Goal: Information Seeking & Learning: Learn about a topic

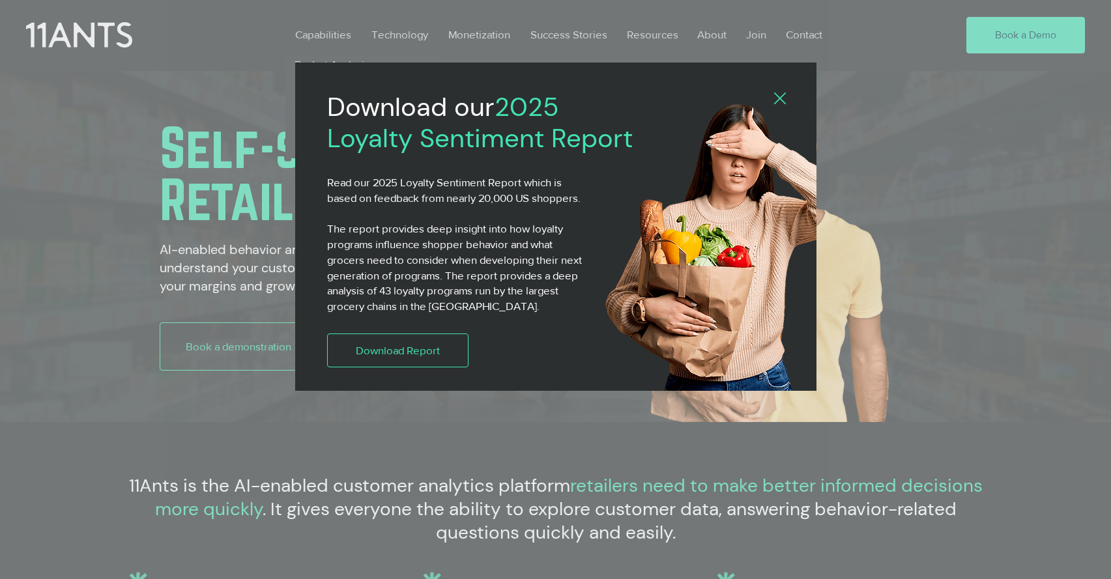
click at [334, 39] on div "2025 Loyalty Sentiment Report" at bounding box center [555, 289] width 1111 height 579
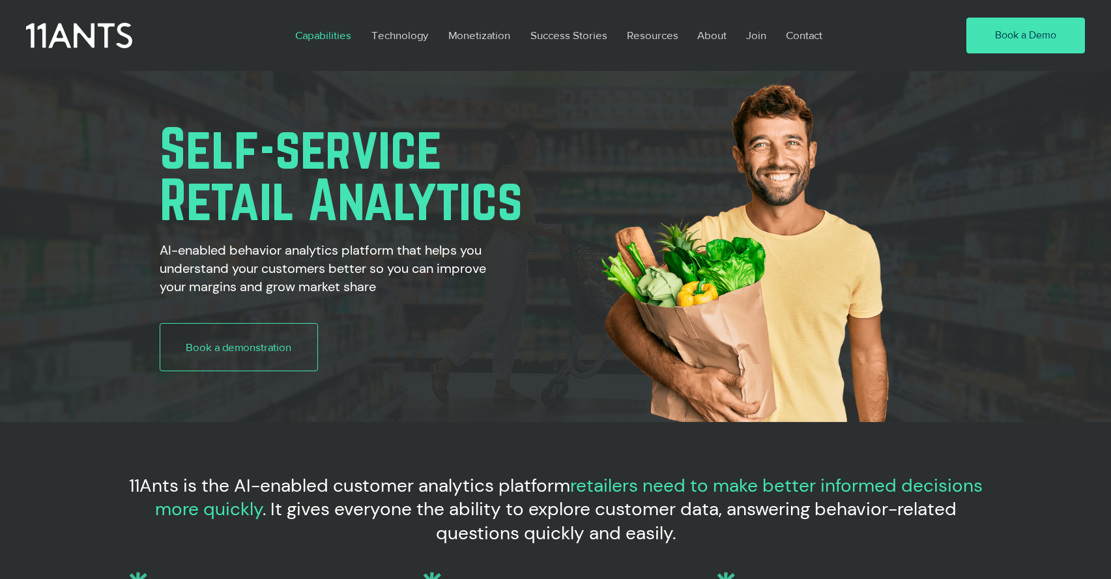
click at [339, 31] on p "Capabilities" at bounding box center [323, 35] width 69 height 30
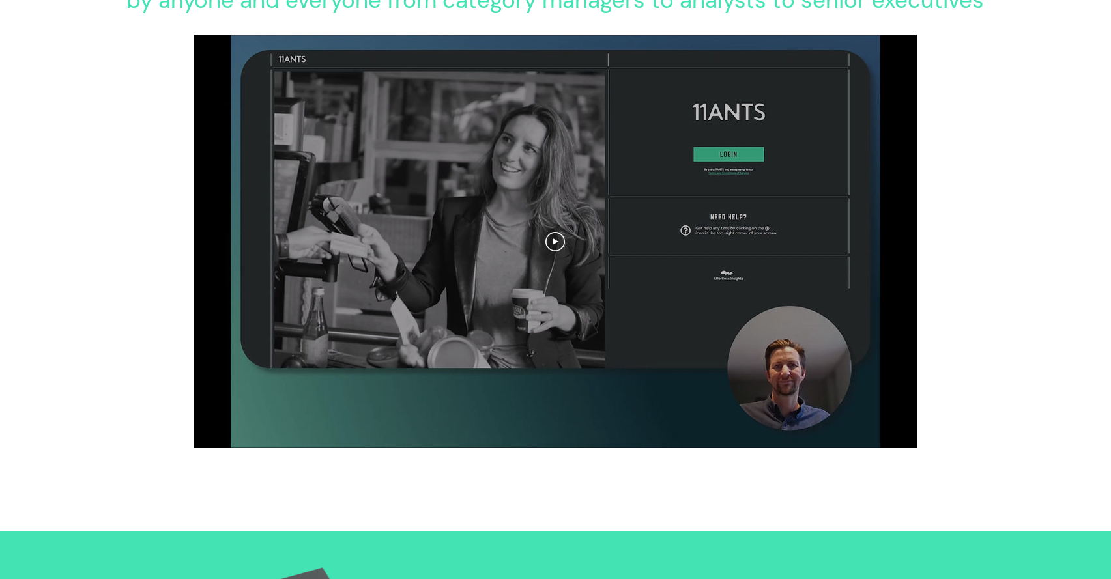
scroll to position [1796, 0]
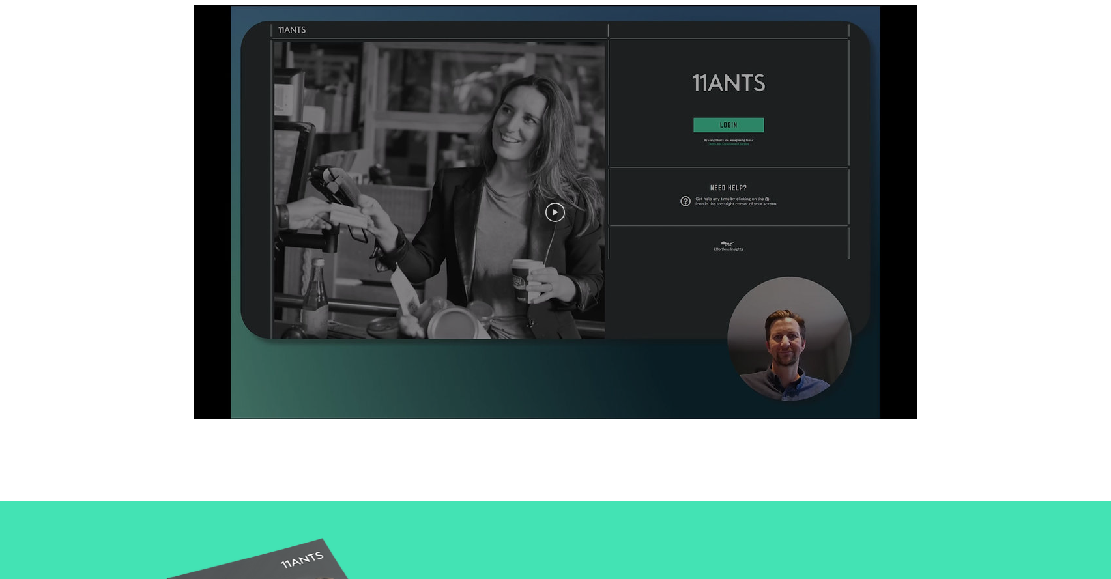
click at [560, 210] on icon "Play video" at bounding box center [555, 213] width 20 height 20
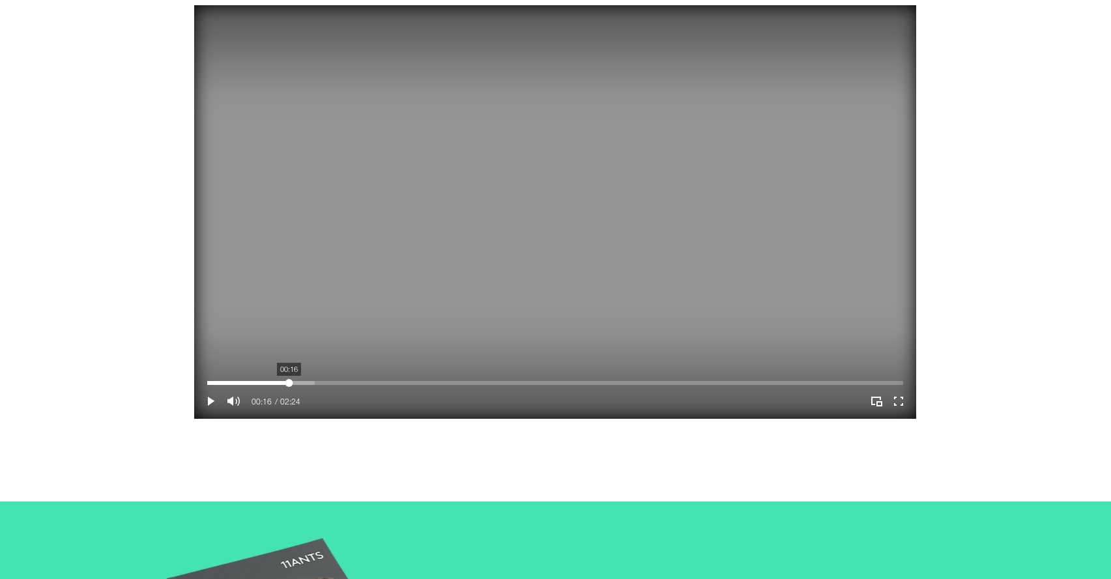
click at [288, 382] on div "Your Video Title Video Player" at bounding box center [555, 383] width 696 height 4
